Goal: Information Seeking & Learning: Learn about a topic

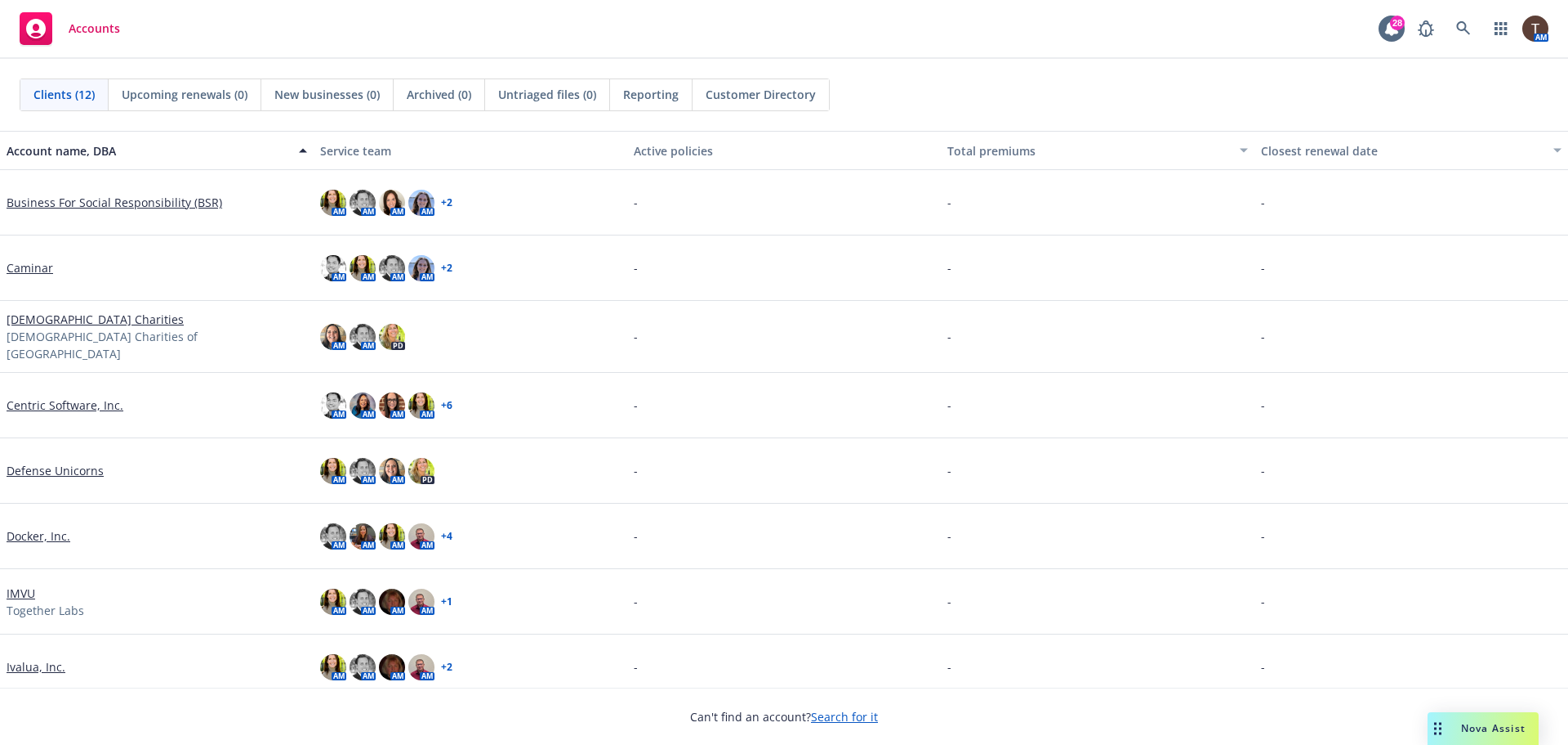
click at [138, 210] on link "Business For Social Responsibility (BSR)" at bounding box center [114, 202] width 215 height 17
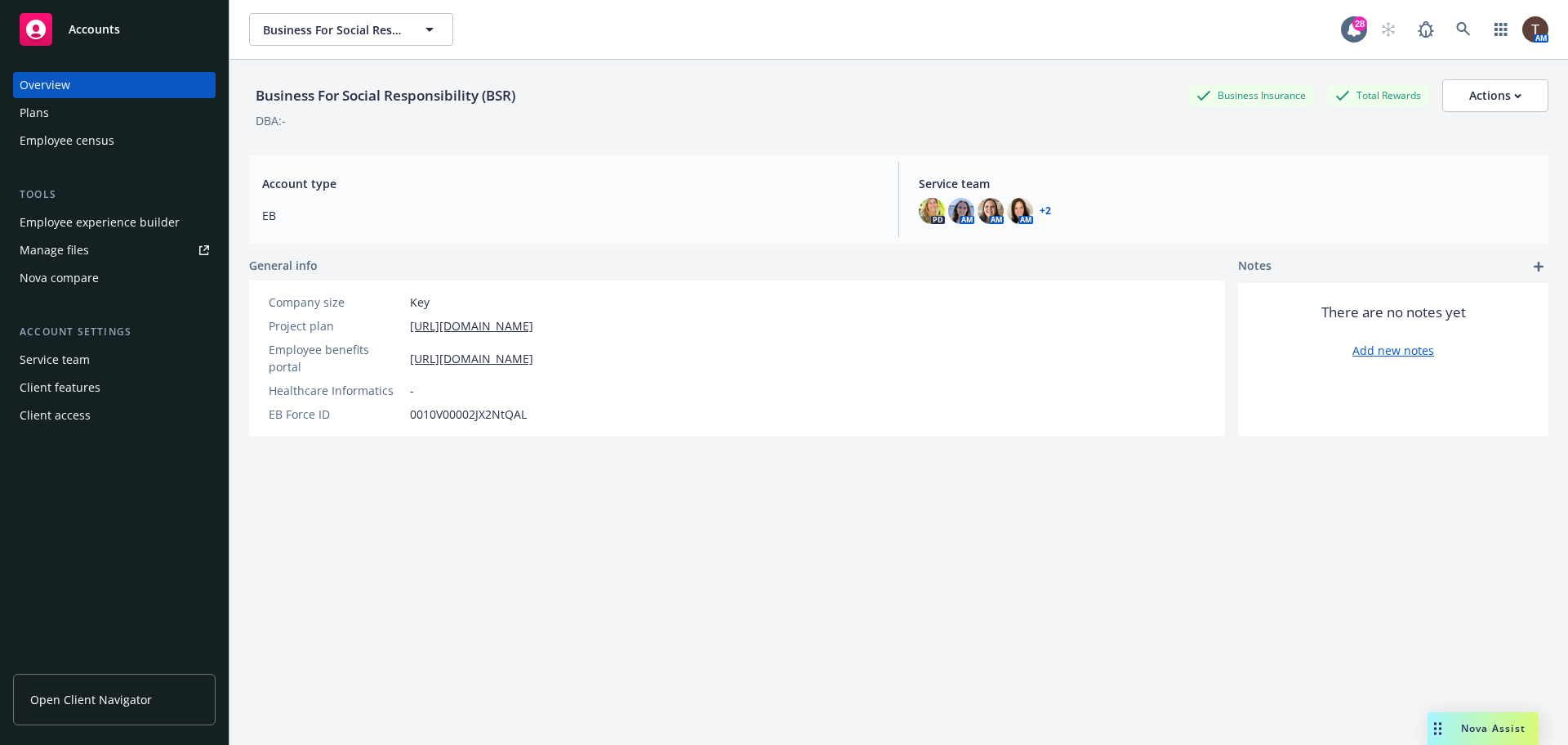
click at [70, 678] on link "Open Client Navigator" at bounding box center [114, 699] width 202 height 52
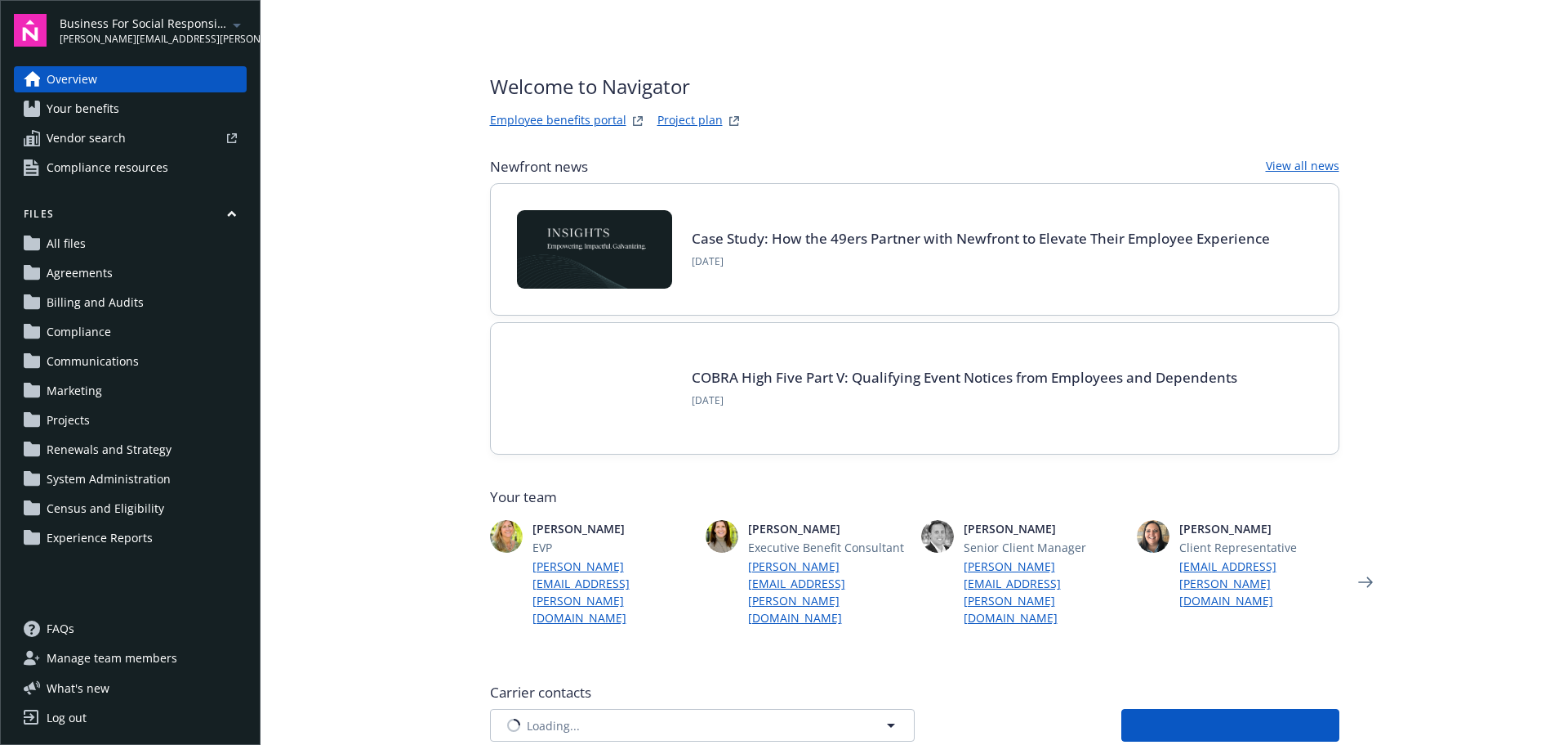
type input "BBP Administration"
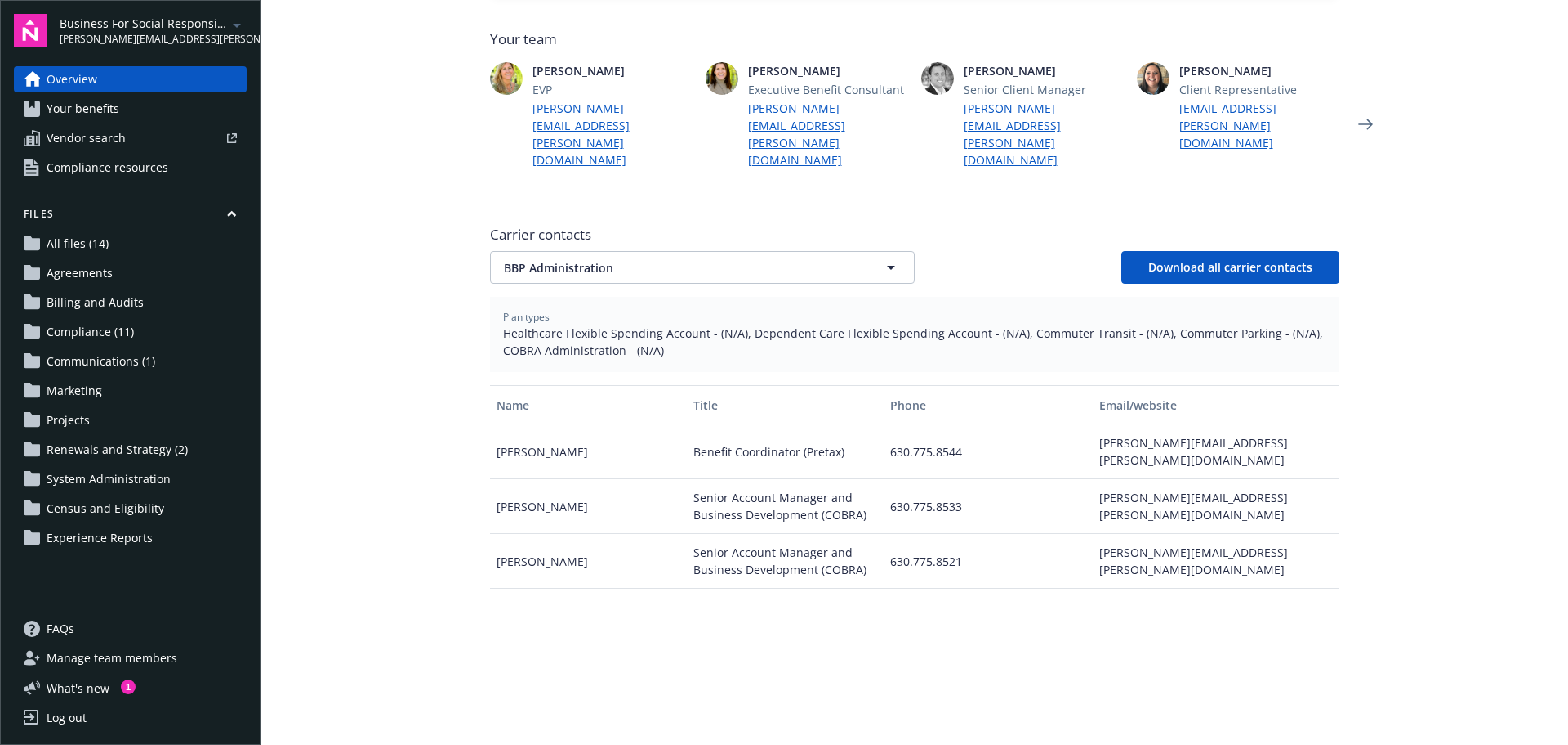
scroll to position [490, 0]
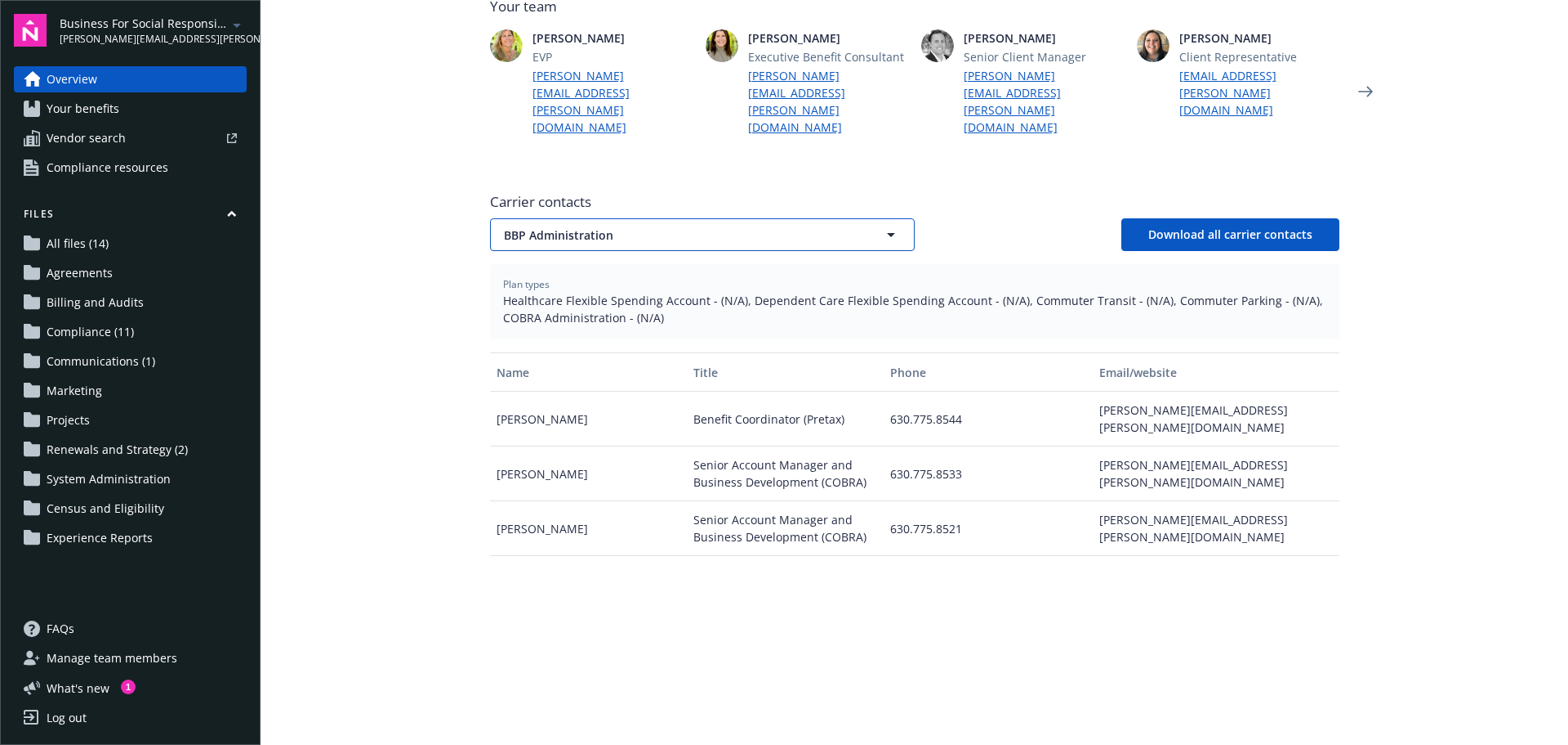
click at [534, 218] on button "BBP Administration" at bounding box center [703, 234] width 425 height 33
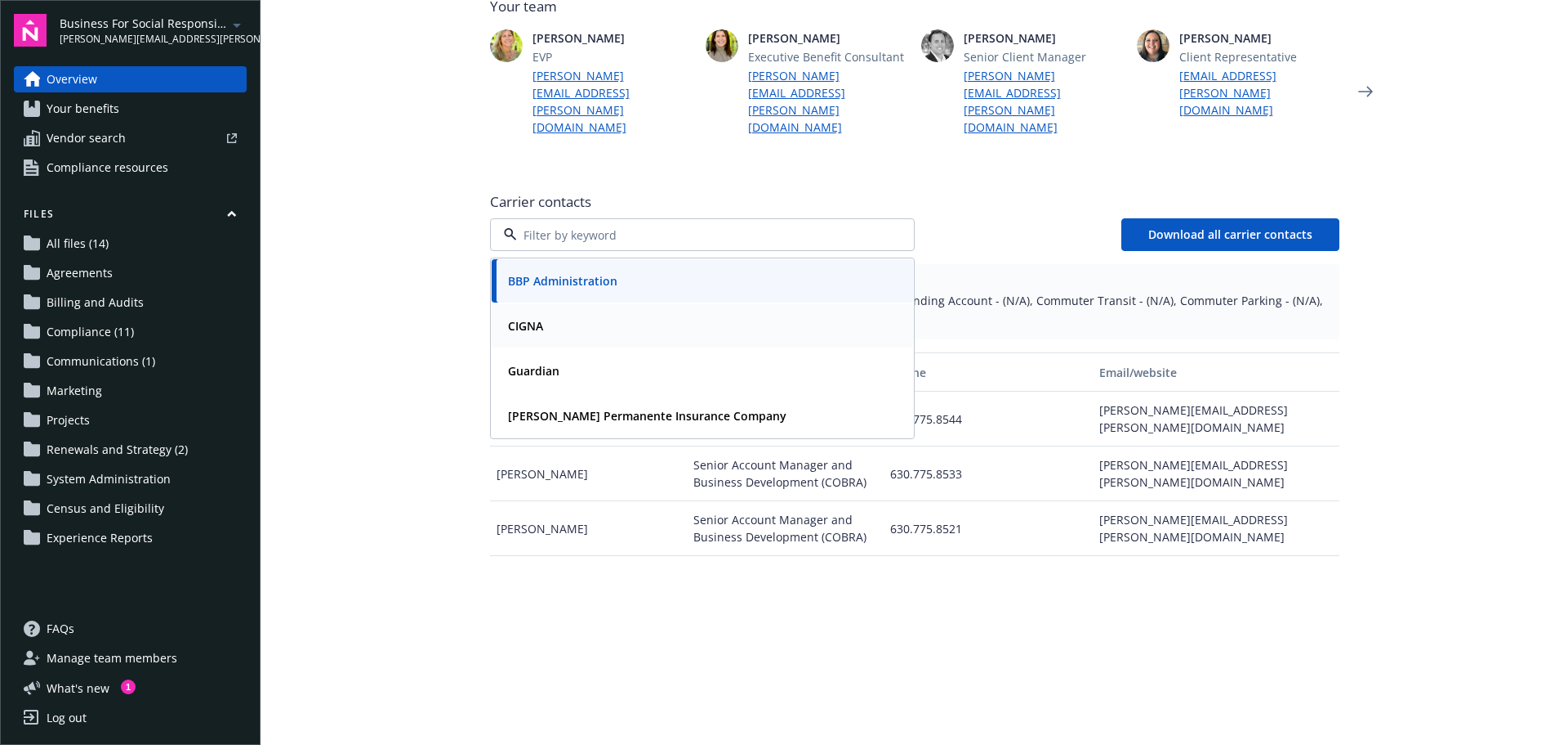
click at [526, 318] on strong "CIGNA" at bounding box center [525, 325] width 36 height 16
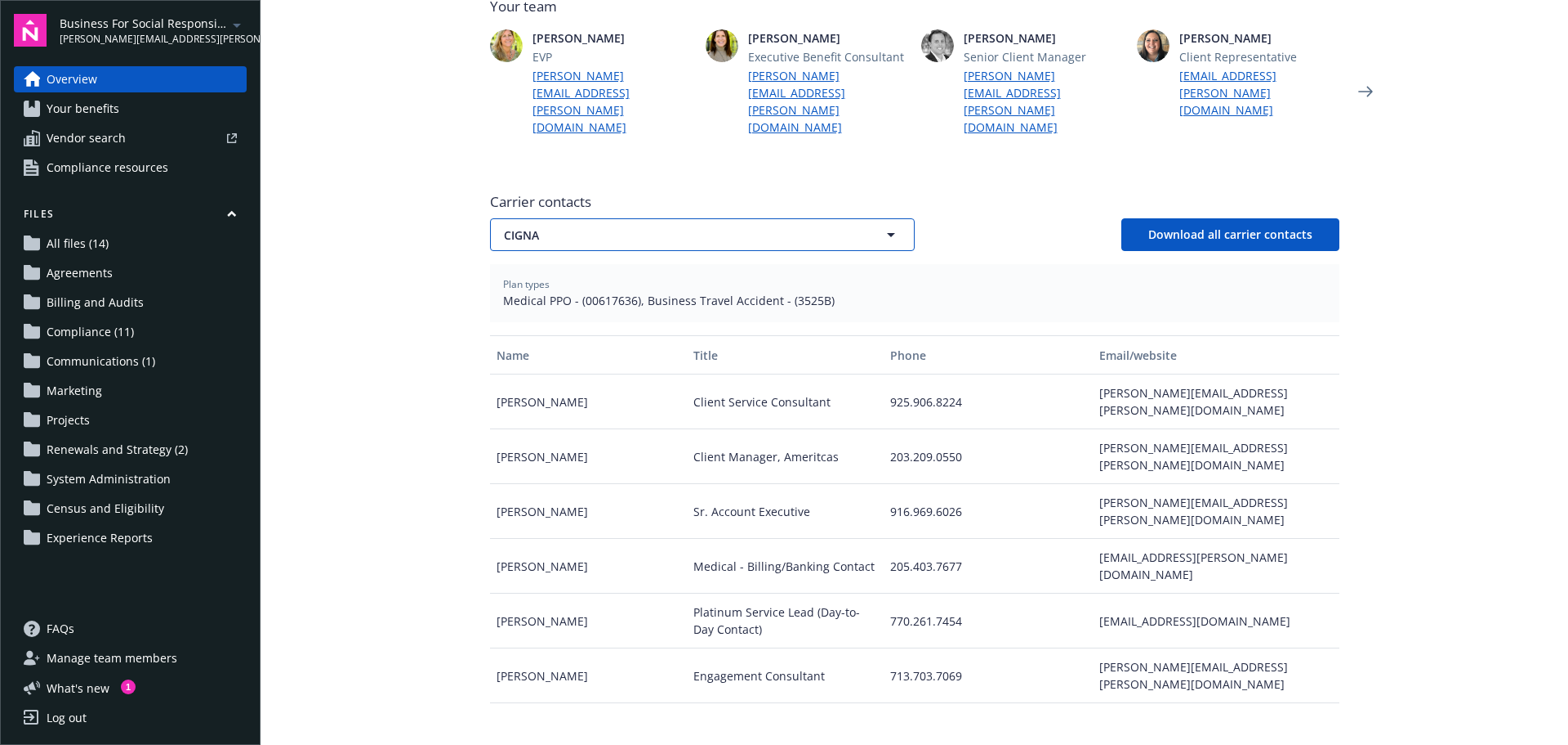
click at [557, 227] on span "CIGNA" at bounding box center [673, 235] width 340 height 17
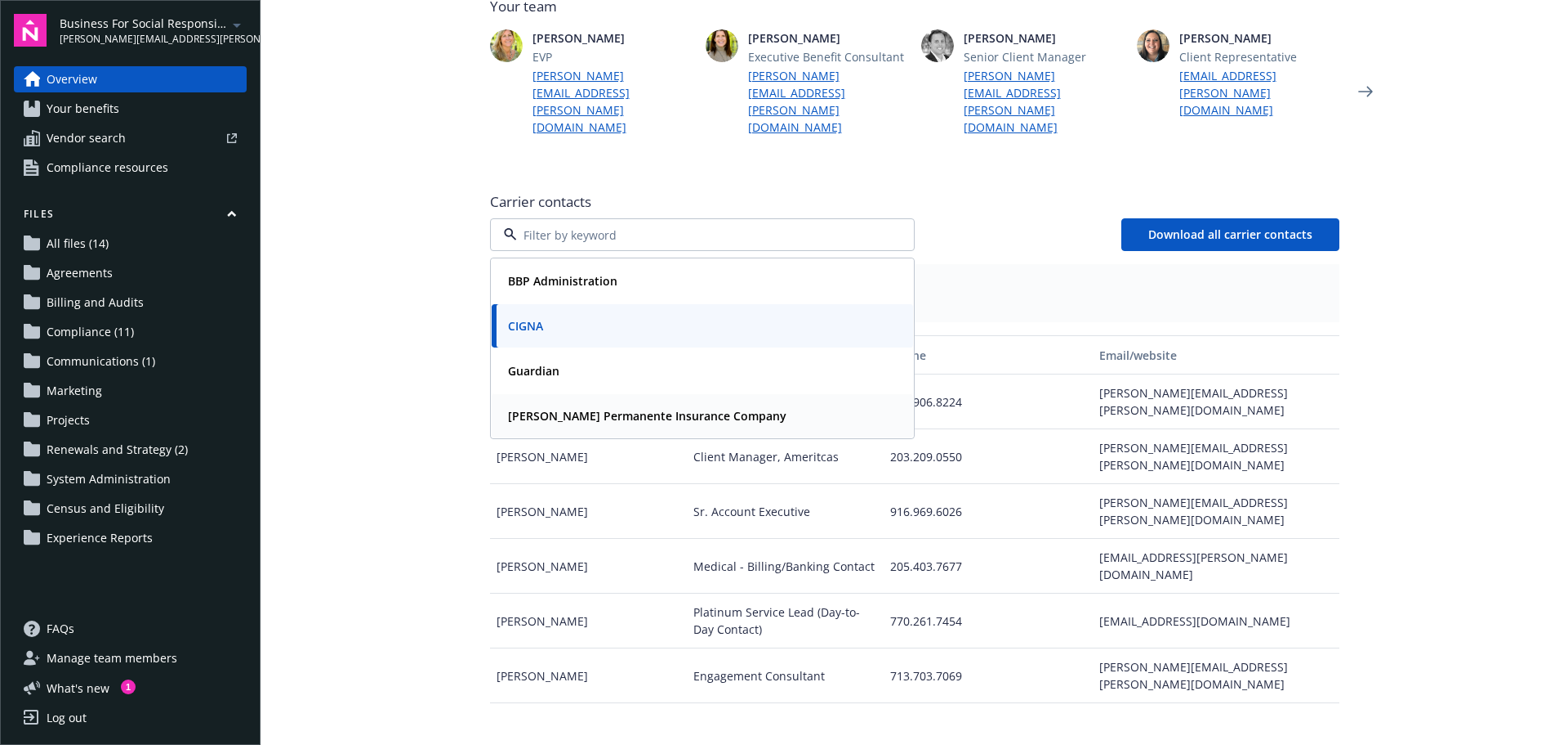
click at [540, 404] on div "Kaiser Permanente Insurance Company" at bounding box center [645, 415] width 288 height 23
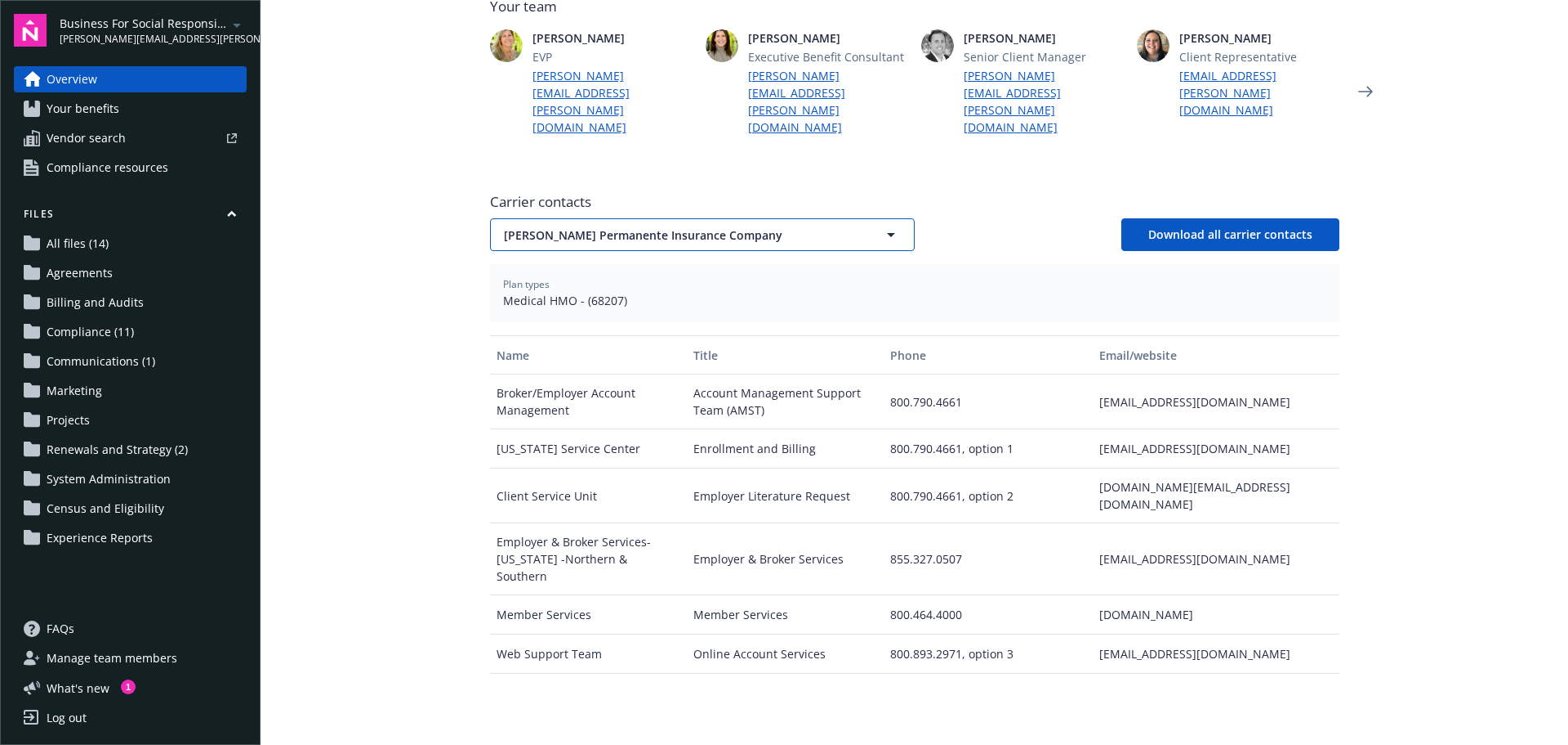
click at [643, 227] on span "Kaiser Permanente Insurance Company" at bounding box center [673, 235] width 340 height 17
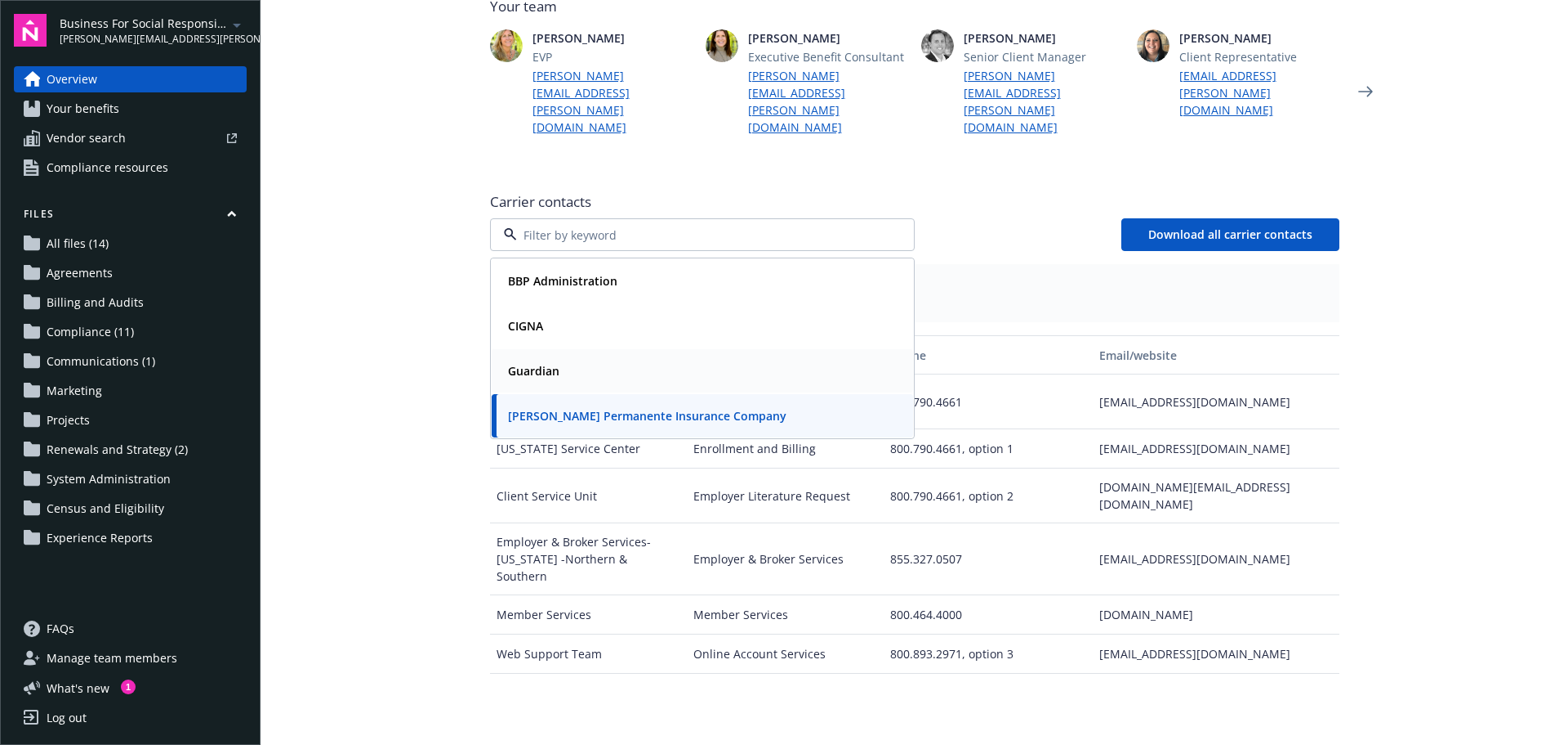
click at [524, 363] on strong "Guardian" at bounding box center [533, 370] width 52 height 16
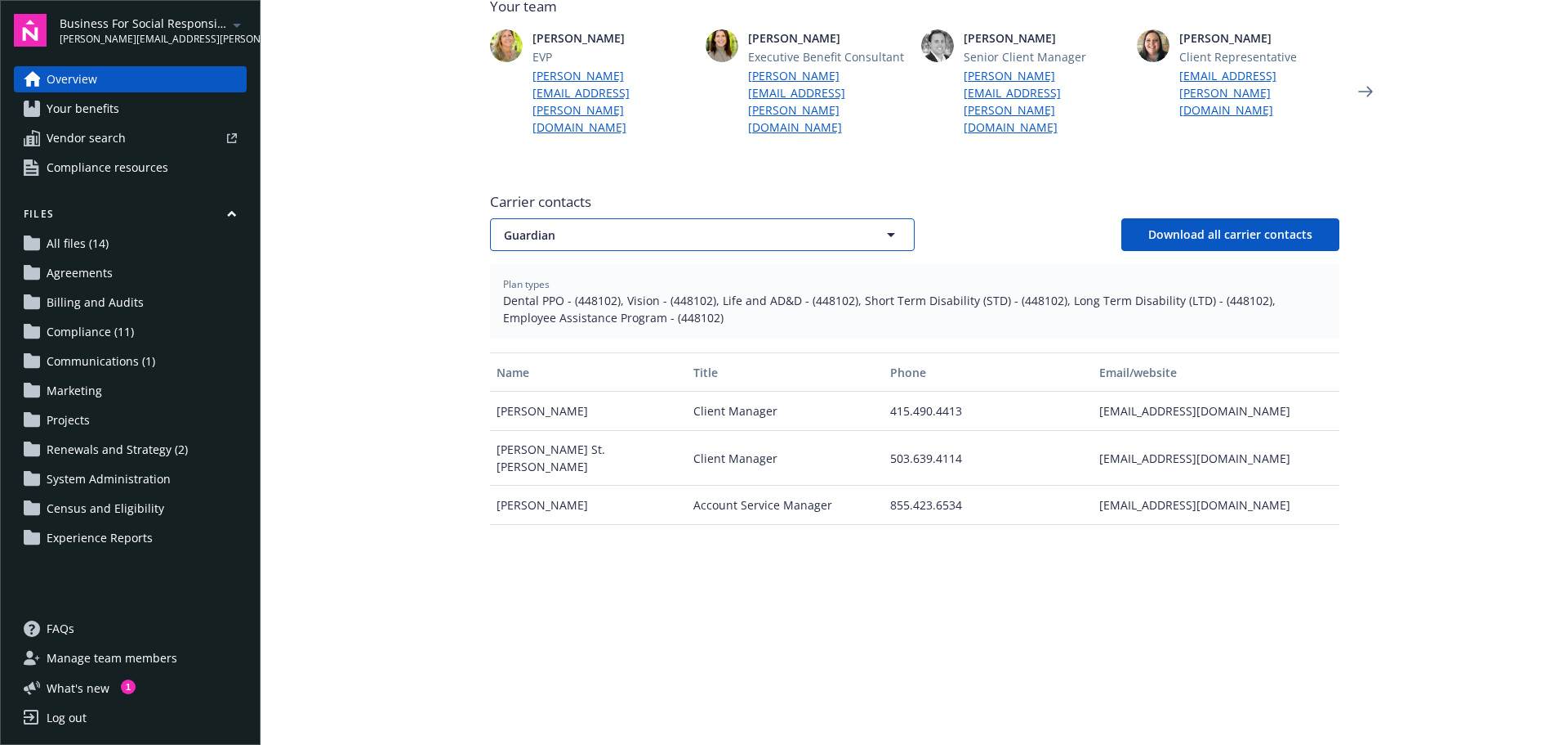
click at [560, 227] on span "Guardian" at bounding box center [673, 235] width 340 height 17
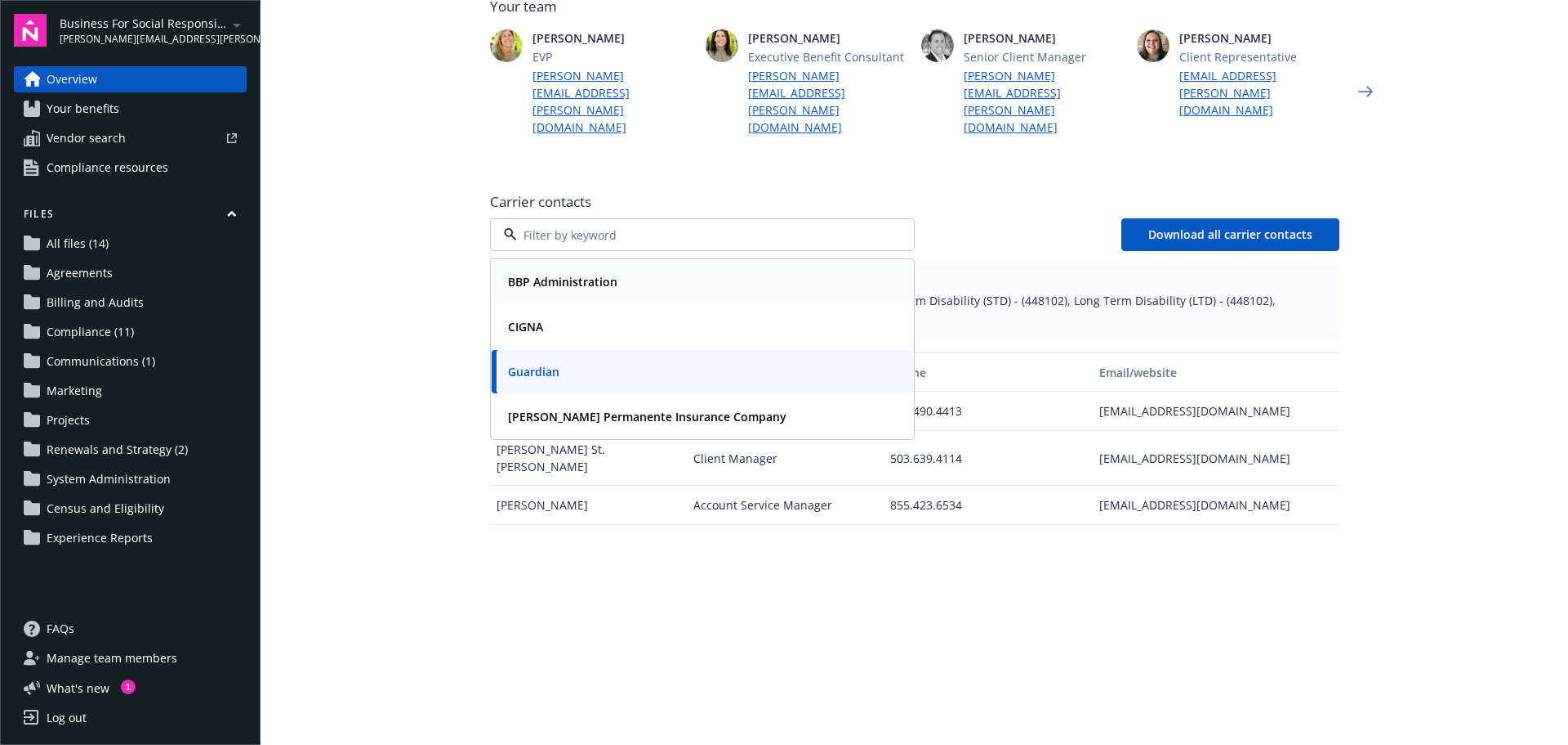
click at [553, 274] on strong "BBP Administration" at bounding box center [562, 281] width 110 height 16
